Goal: Task Accomplishment & Management: Use online tool/utility

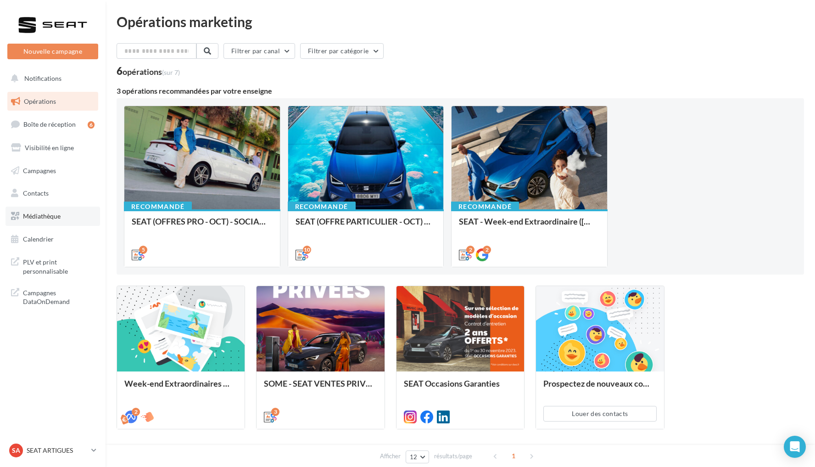
click at [63, 212] on link "Médiathèque" at bounding box center [53, 216] width 95 height 19
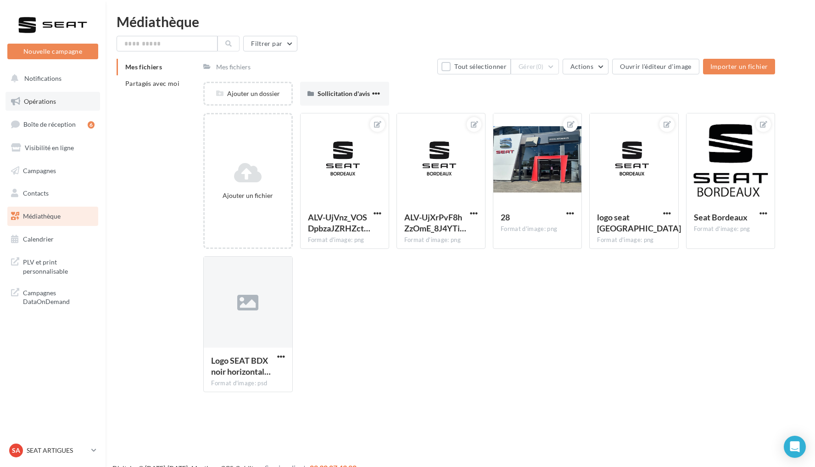
click at [57, 101] on link "Opérations" at bounding box center [53, 101] width 95 height 19
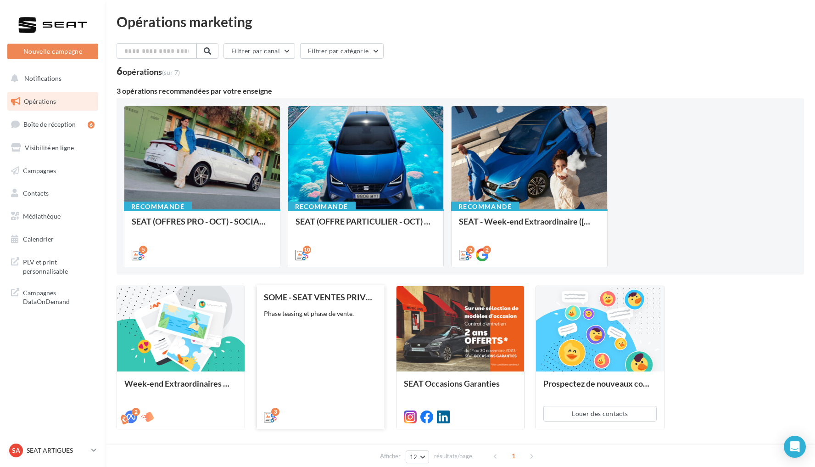
click at [328, 370] on div "SOME - SEAT VENTES PRIVEES Phase teasing et phase de vente." at bounding box center [320, 356] width 113 height 128
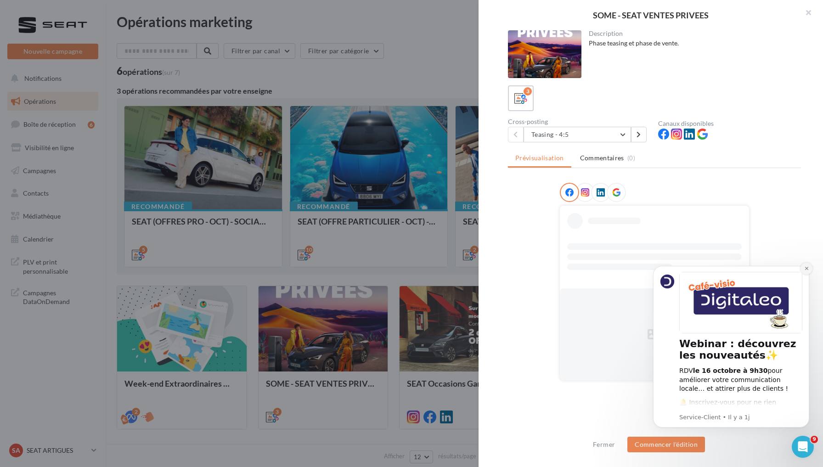
click at [808, 268] on icon "Dismiss notification" at bounding box center [806, 268] width 5 height 5
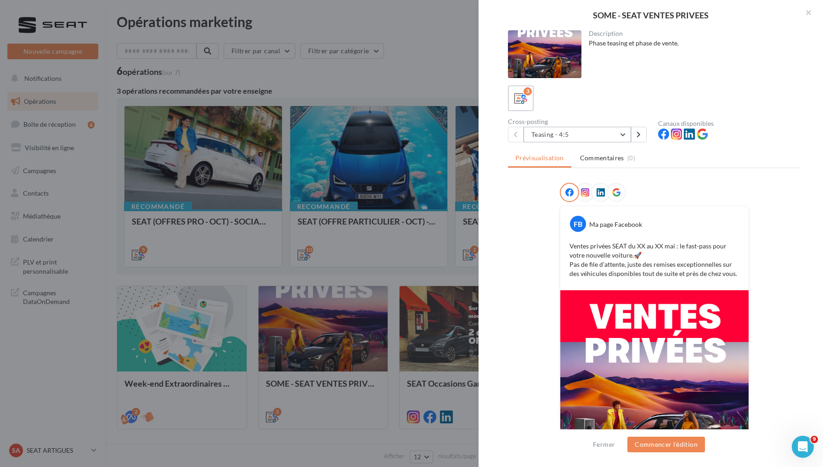
click at [621, 131] on button "Teasing - 4:5" at bounding box center [576, 135] width 107 height 16
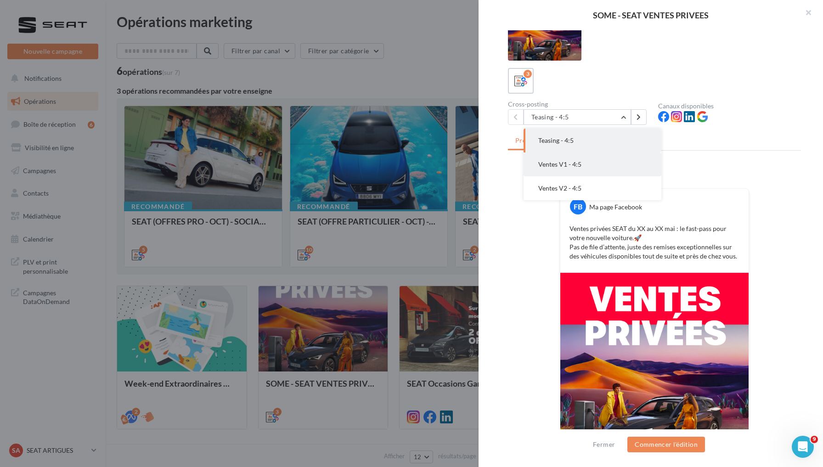
scroll to position [20, 0]
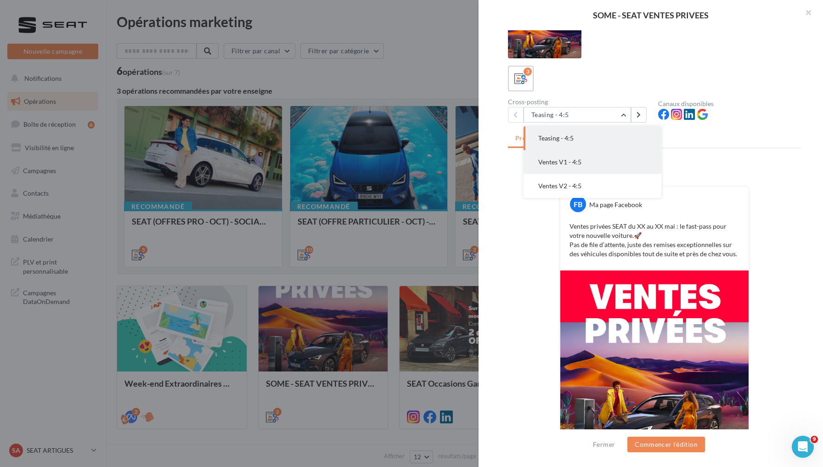
click at [606, 167] on button "Ventes V1 - 4:5" at bounding box center [592, 162] width 138 height 24
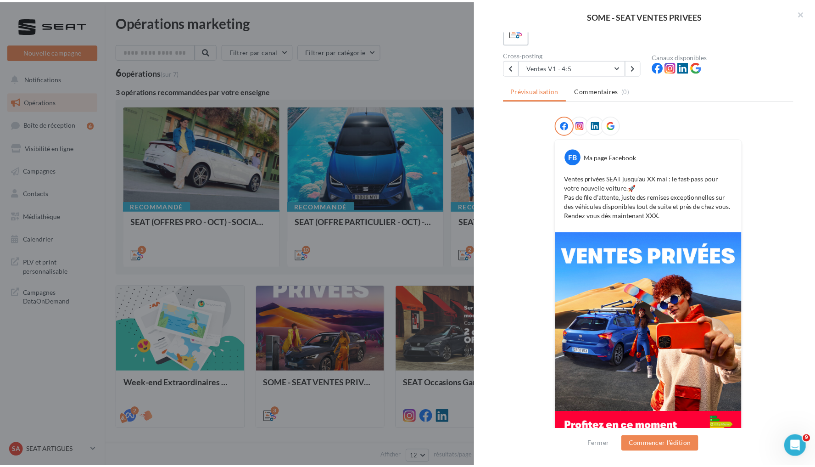
scroll to position [84, 0]
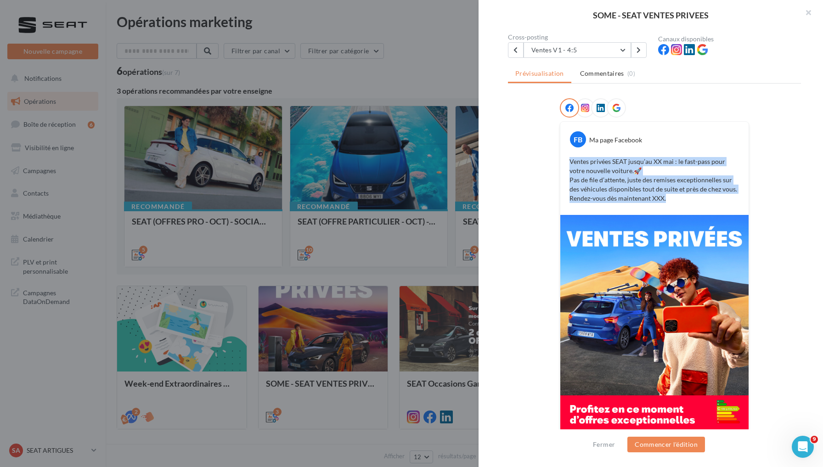
drag, startPoint x: 567, startPoint y: 162, endPoint x: 664, endPoint y: 204, distance: 105.9
click at [664, 204] on div "Ventes privées SEAT jusqu’au XX mai : le fast-pass pour votre nouvelle voiture.…" at bounding box center [654, 180] width 184 height 50
copy p "Ventes privées SEAT jusqu’au XX mai : le fast-pass pour votre nouvelle voiture.…"
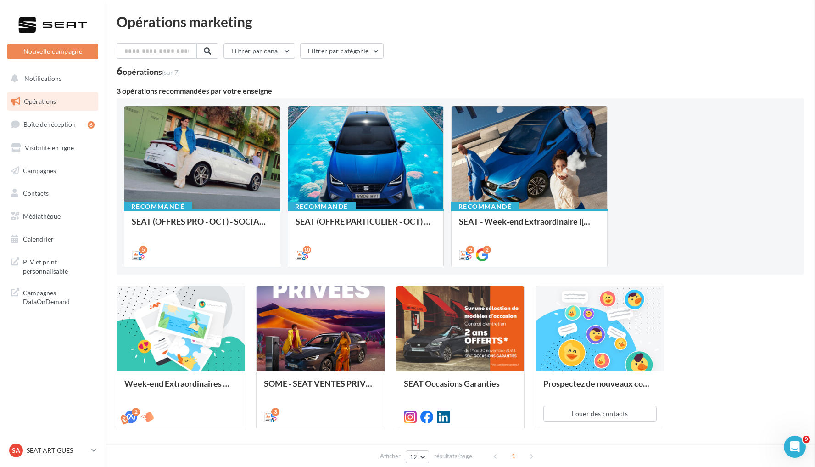
click at [50, 450] on p "SEAT ARTIGUES" at bounding box center [57, 450] width 61 height 9
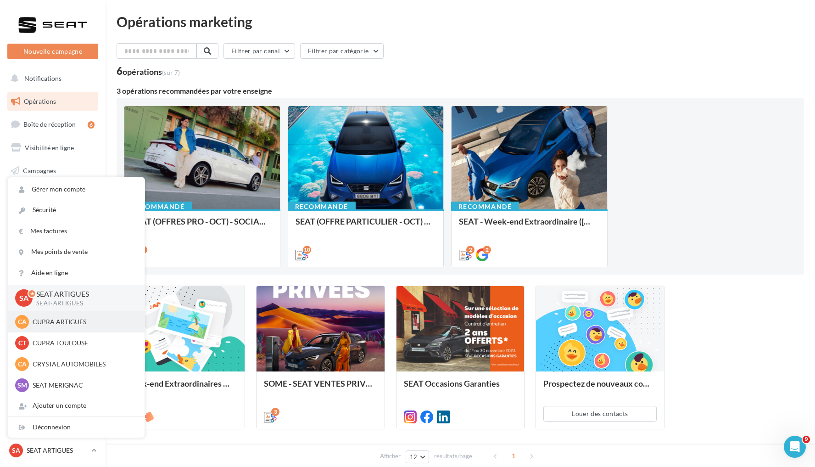
scroll to position [17, 0]
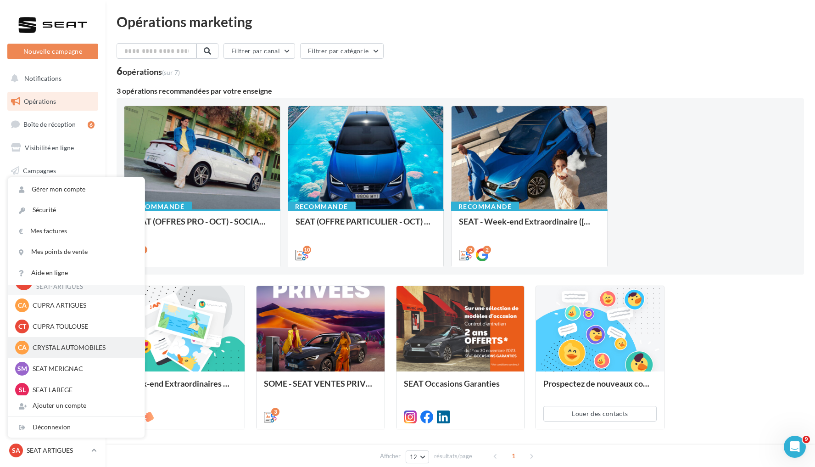
click at [70, 342] on div "CA CRYSTAL AUTOMOBILES cupra_merignac" at bounding box center [76, 348] width 122 height 14
